Goal: Task Accomplishment & Management: Manage account settings

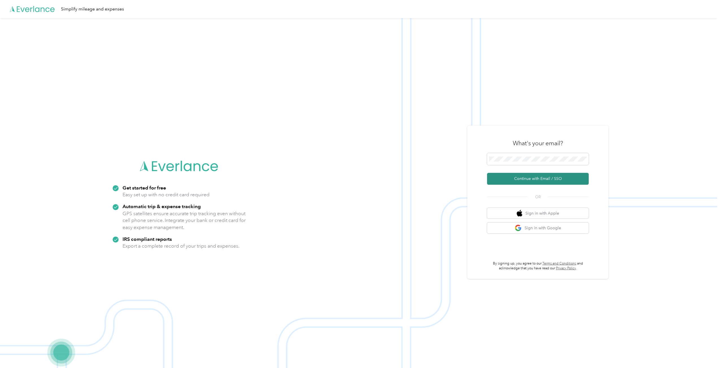
click at [528, 181] on button "Continue with Email / SSO" at bounding box center [538, 179] width 102 height 12
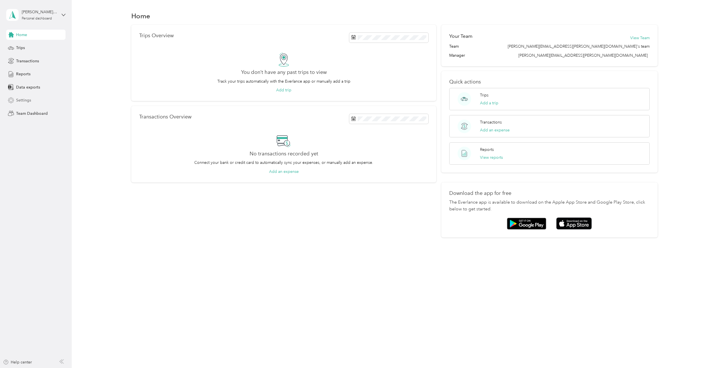
click at [20, 102] on span "Settings" at bounding box center [23, 100] width 15 height 6
